Goal: Task Accomplishment & Management: Complete application form

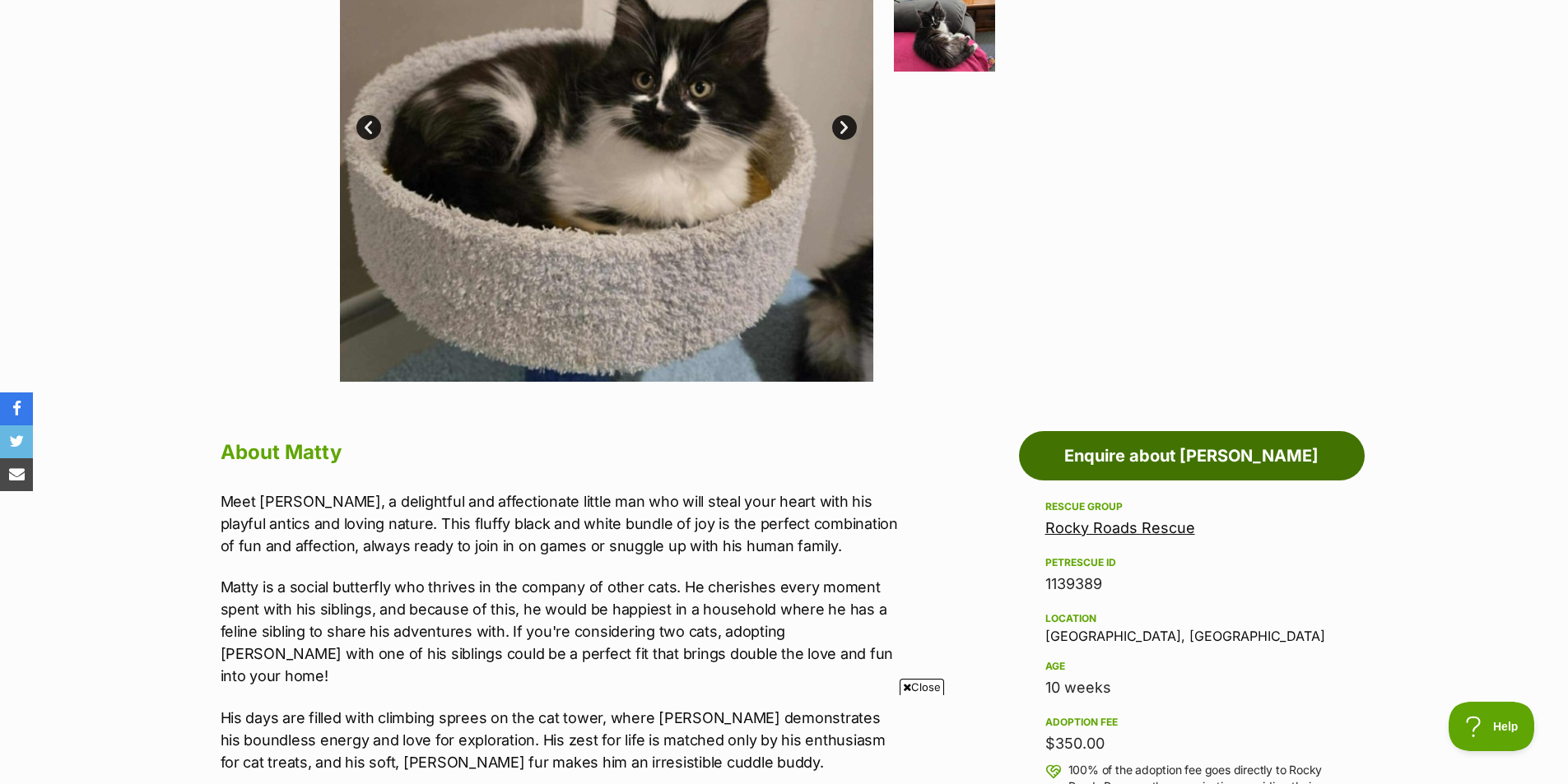
click at [1197, 443] on link "Enquire about [PERSON_NAME]" at bounding box center [1192, 456] width 345 height 49
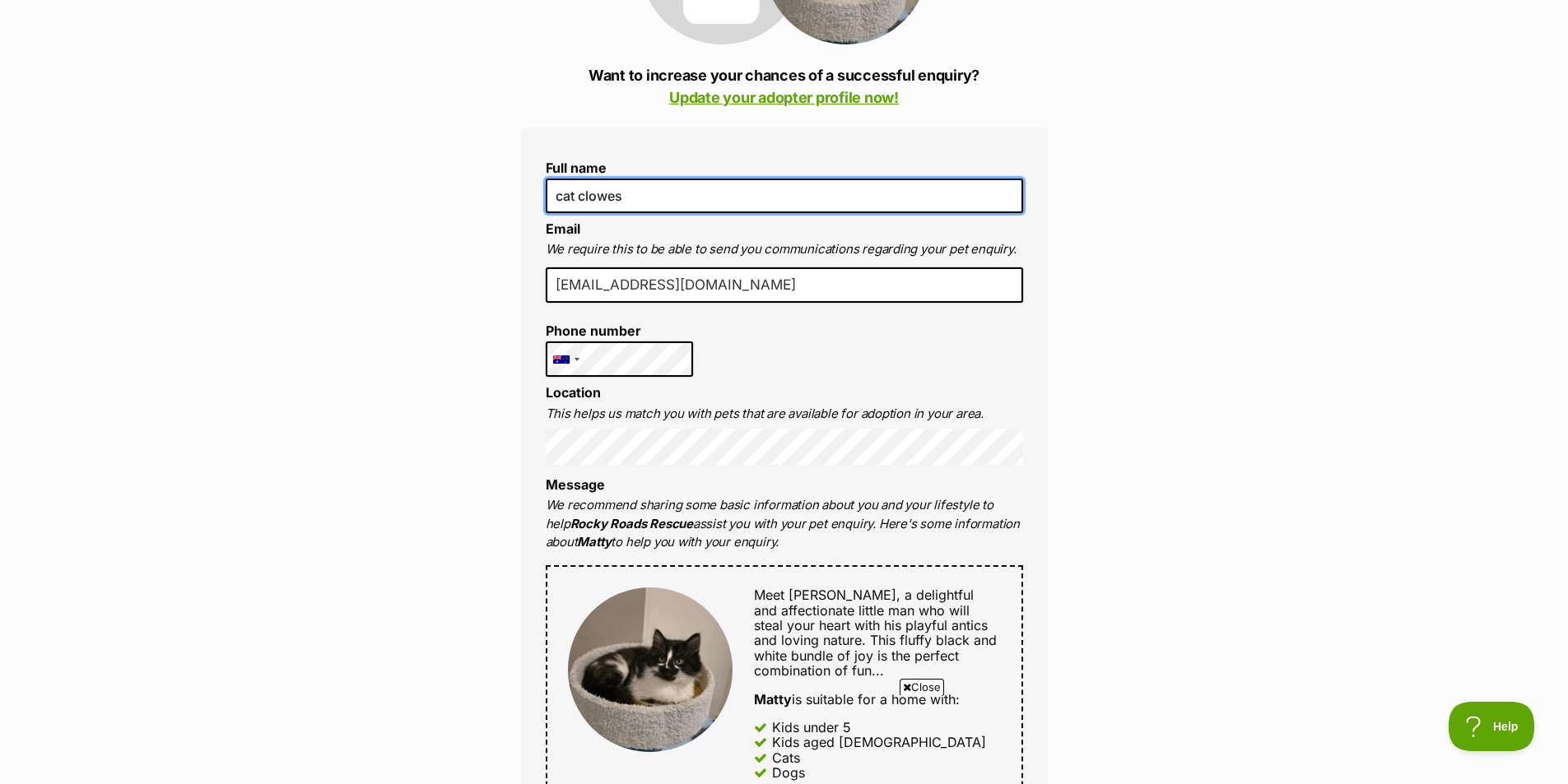
drag, startPoint x: 714, startPoint y: 206, endPoint x: 542, endPoint y: 197, distance: 172.2
click at [542, 197] on div "Full name cat clowes Email We require this to be able to send you communication…" at bounding box center [784, 665] width 527 height 1076
type input "Catherine Clowes"
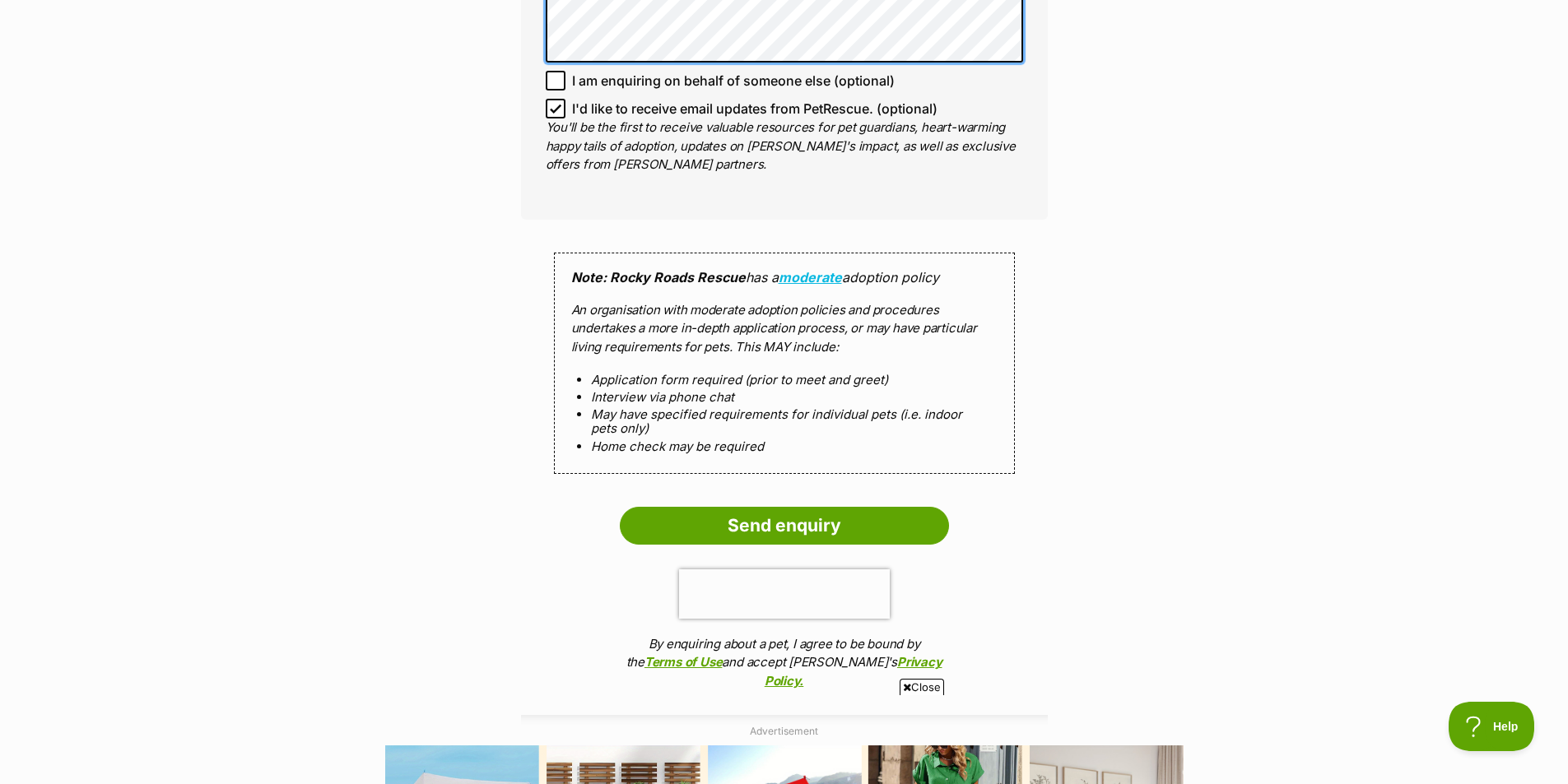
scroll to position [1314, 0]
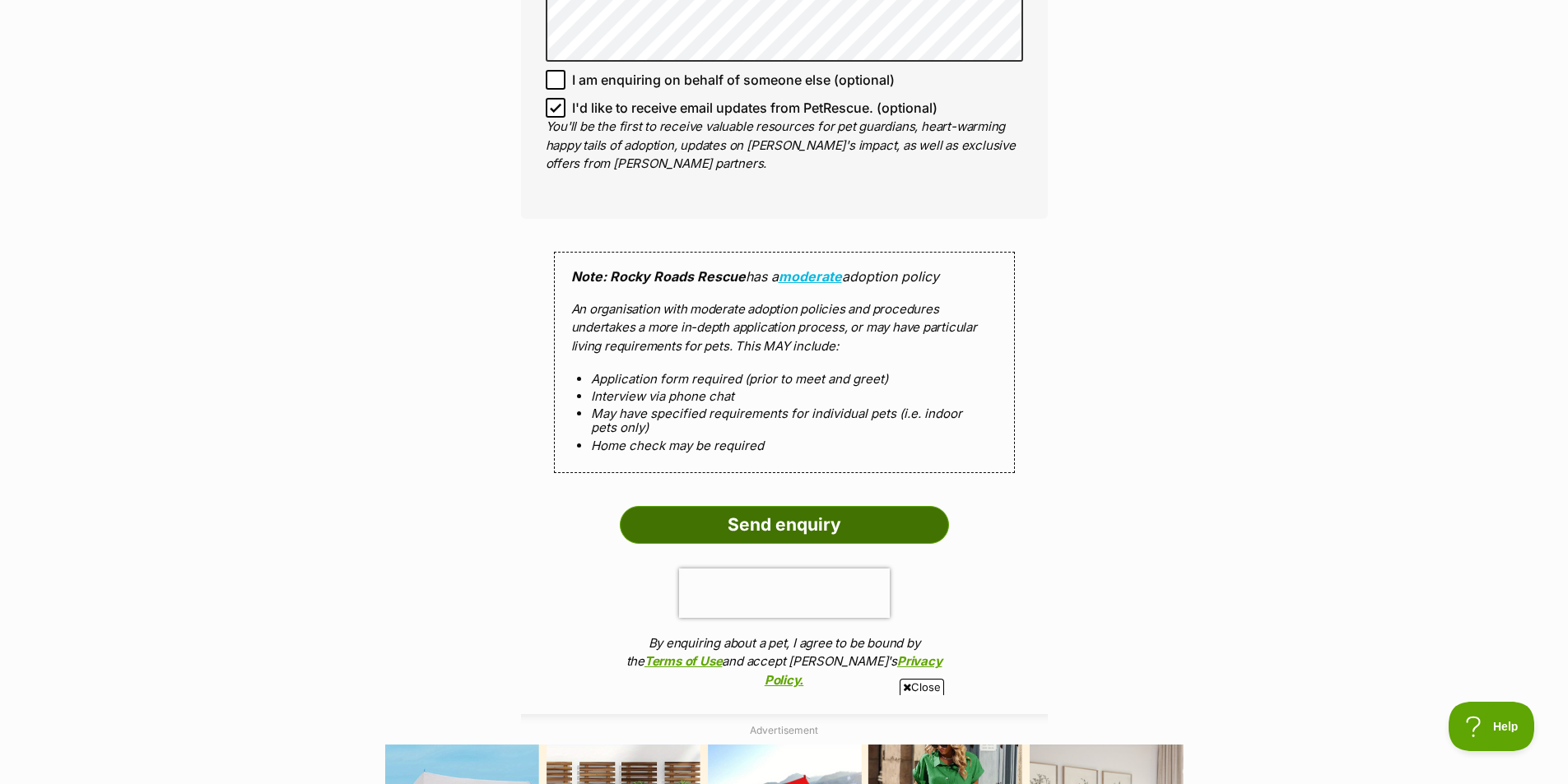
click at [760, 523] on input "Send enquiry" at bounding box center [784, 525] width 329 height 38
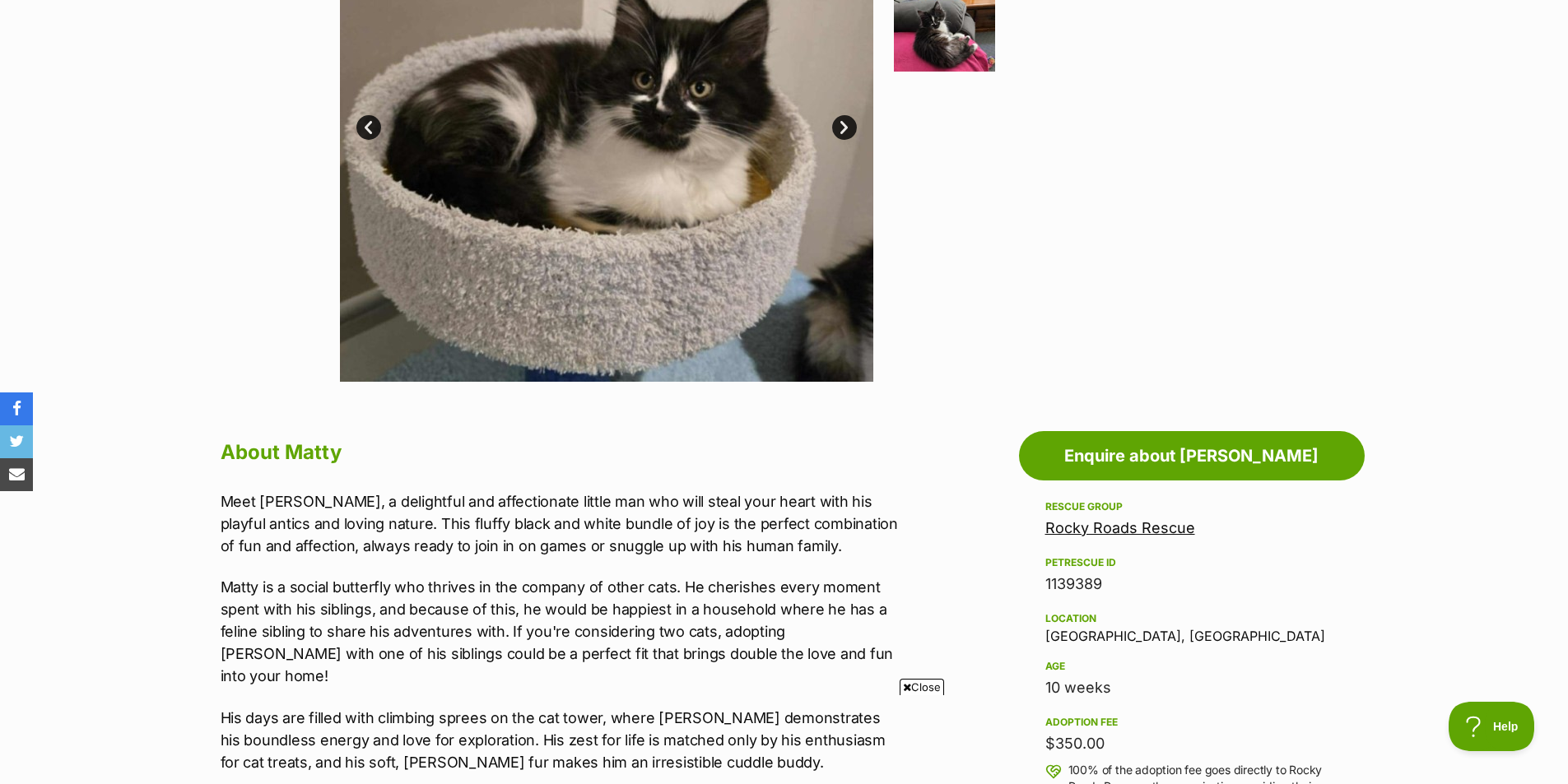
scroll to position [165, 0]
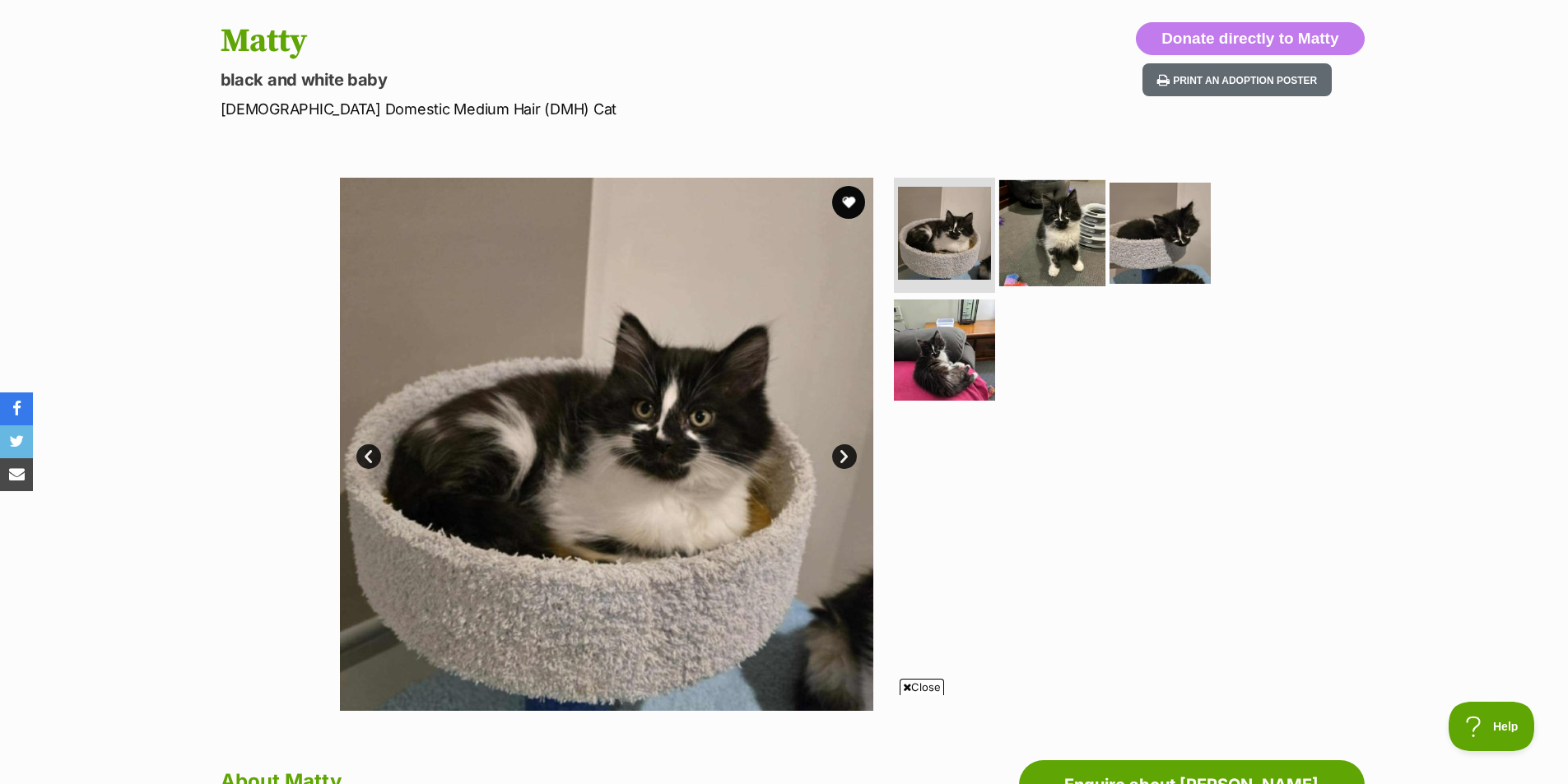
click at [1087, 202] on img at bounding box center [1052, 233] width 106 height 106
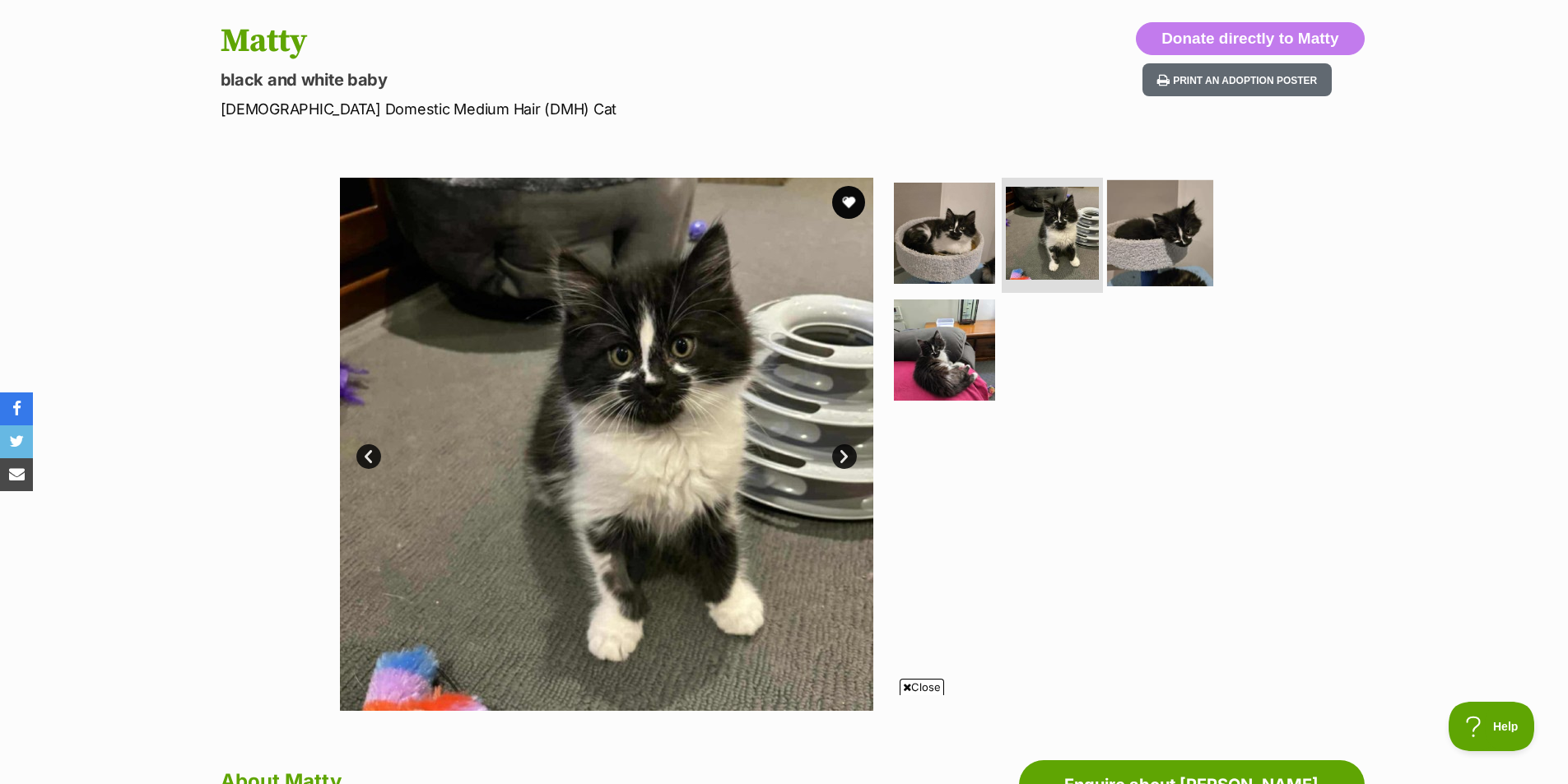
click at [1146, 245] on img at bounding box center [1160, 233] width 106 height 106
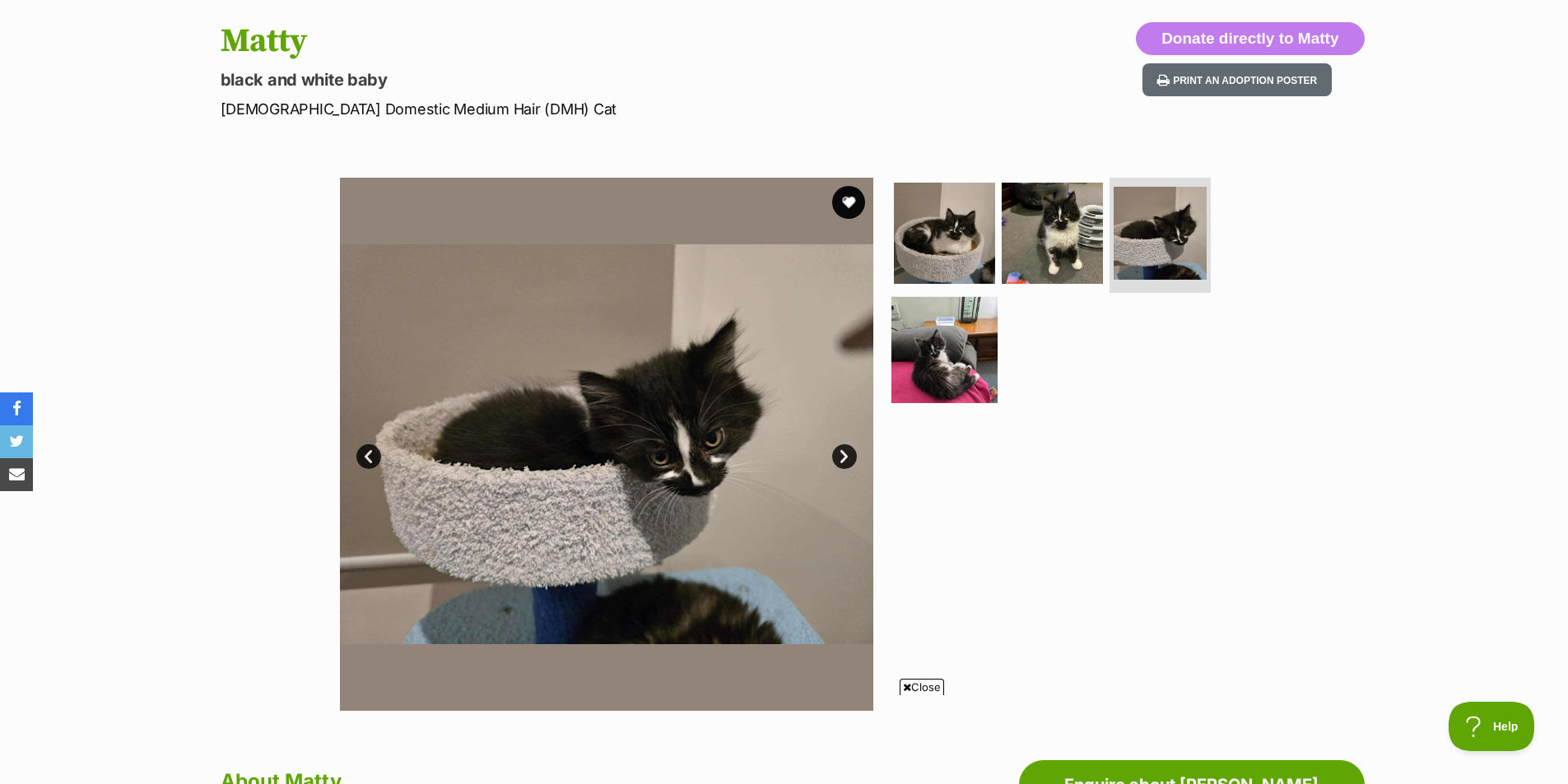
click at [945, 367] on img at bounding box center [943, 349] width 106 height 106
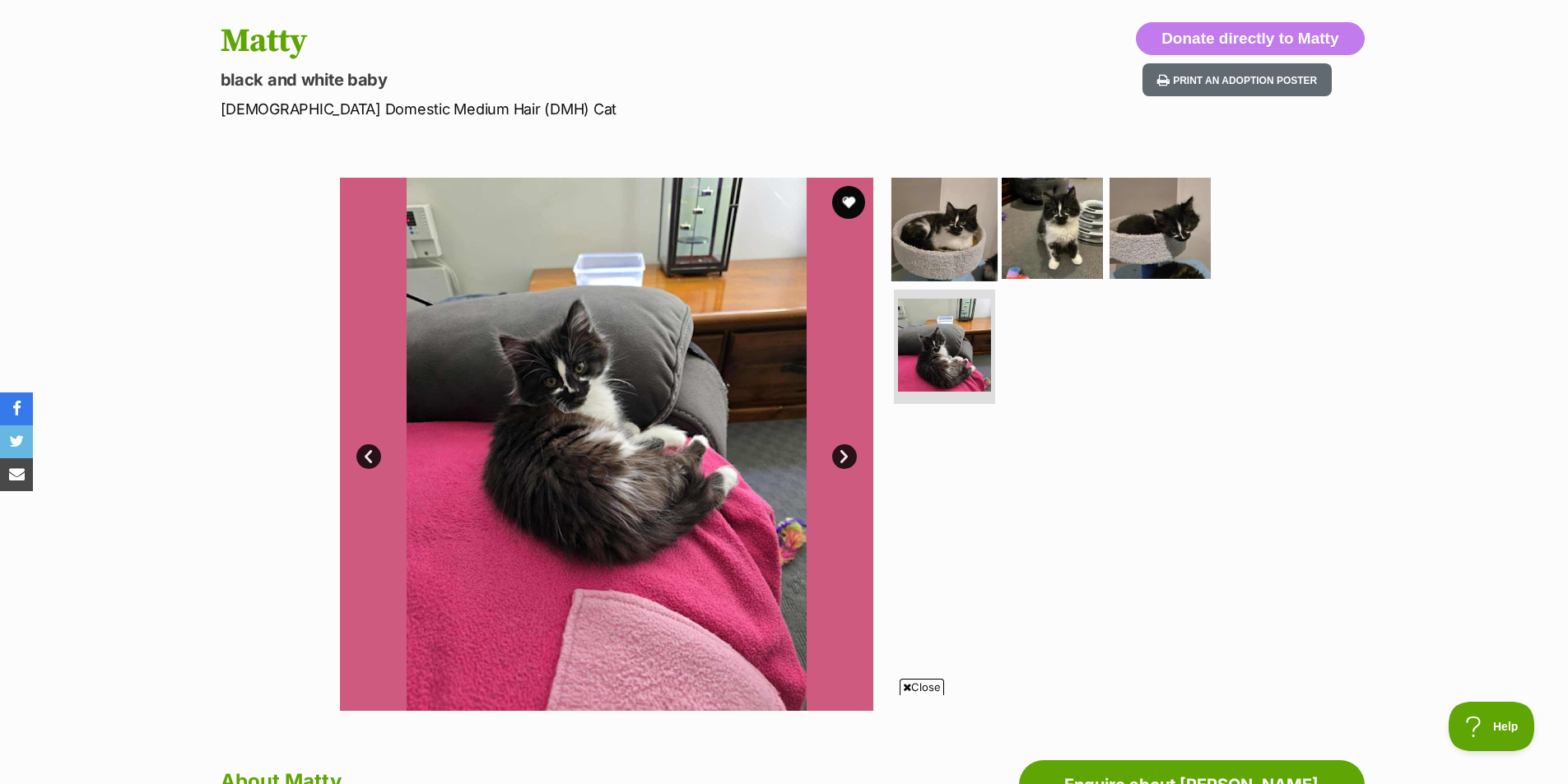
click at [970, 233] on img at bounding box center [943, 228] width 106 height 106
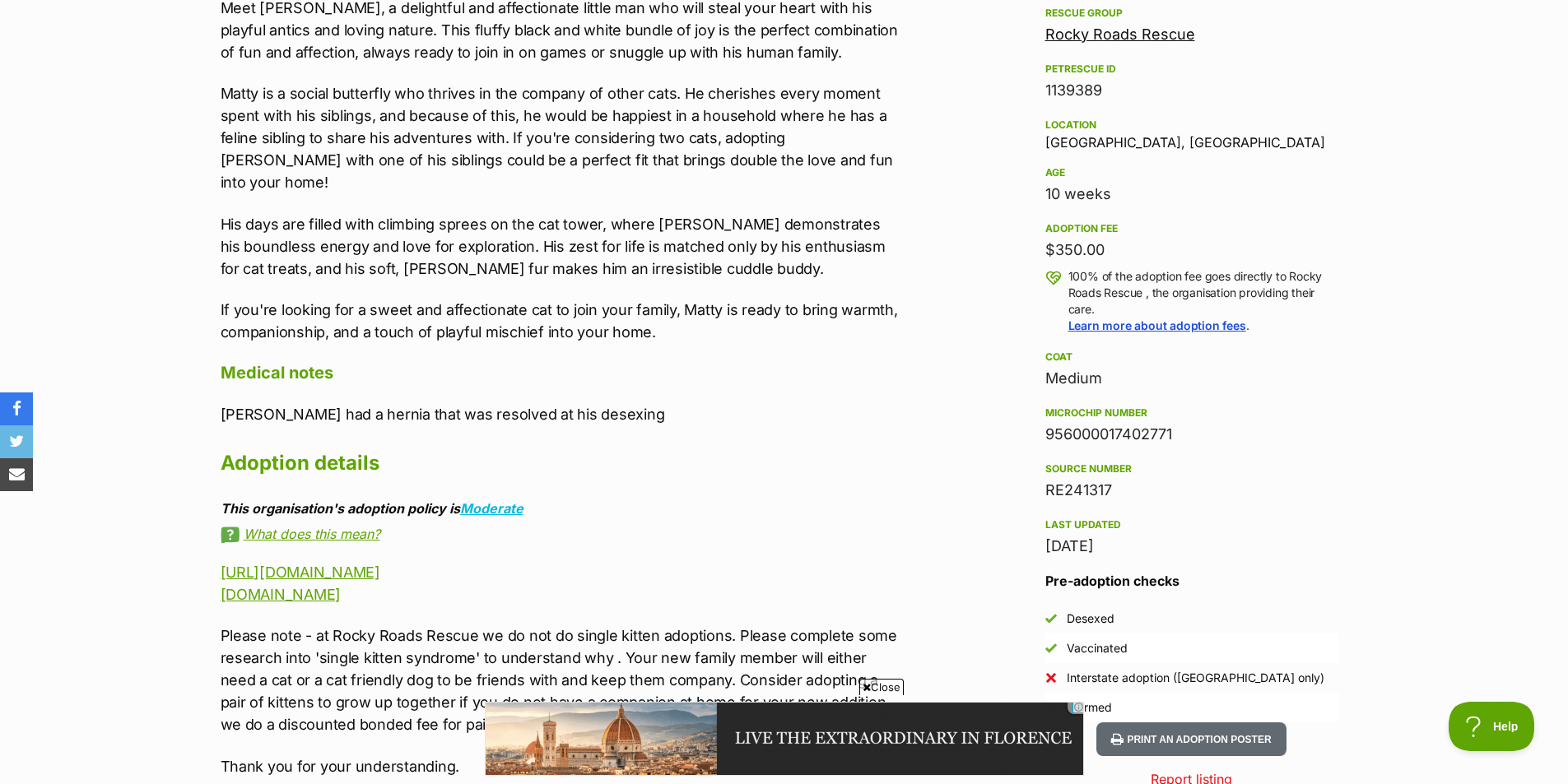
scroll to position [0, 0]
